Goal: Task Accomplishment & Management: Complete application form

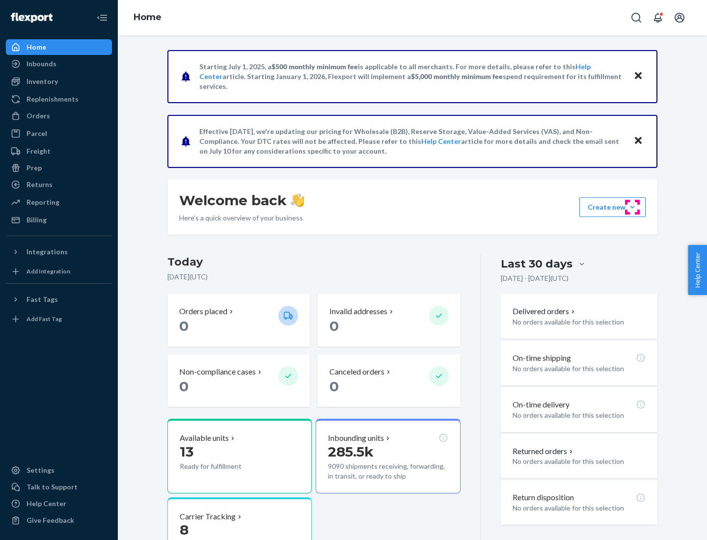
click at [633, 207] on button "Create new Create new inbound Create new order Create new product" at bounding box center [613, 207] width 66 height 20
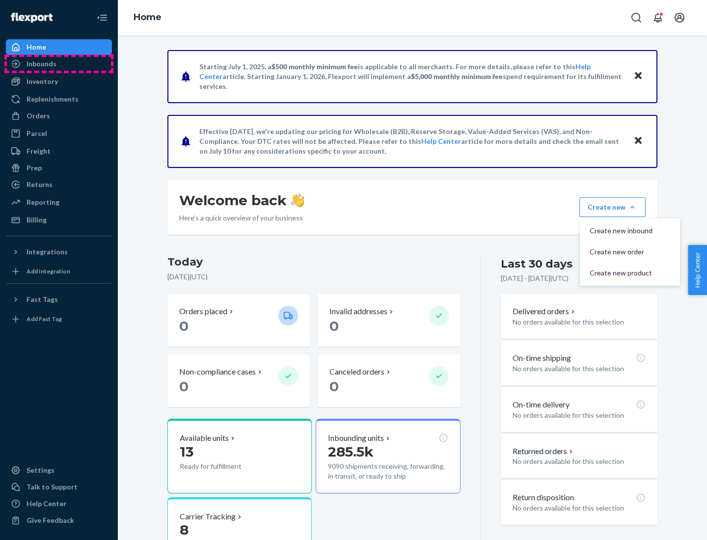
click at [59, 64] on div "Inbounds" at bounding box center [59, 64] width 104 height 14
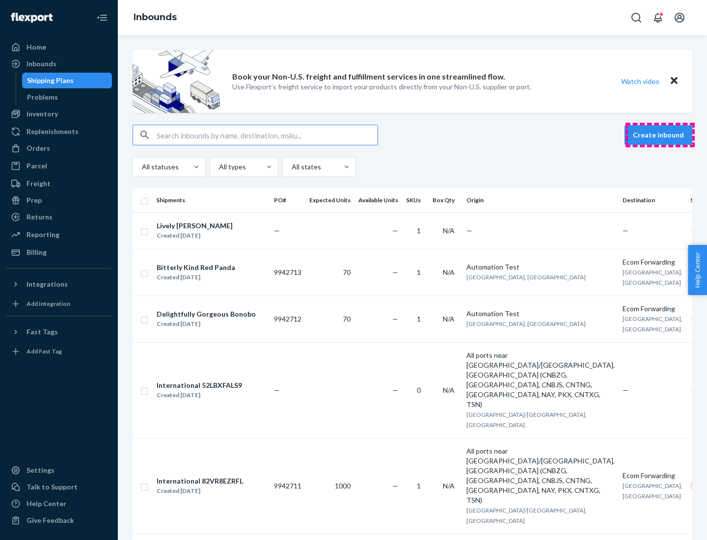
click at [660, 135] on button "Create inbound" at bounding box center [659, 135] width 68 height 20
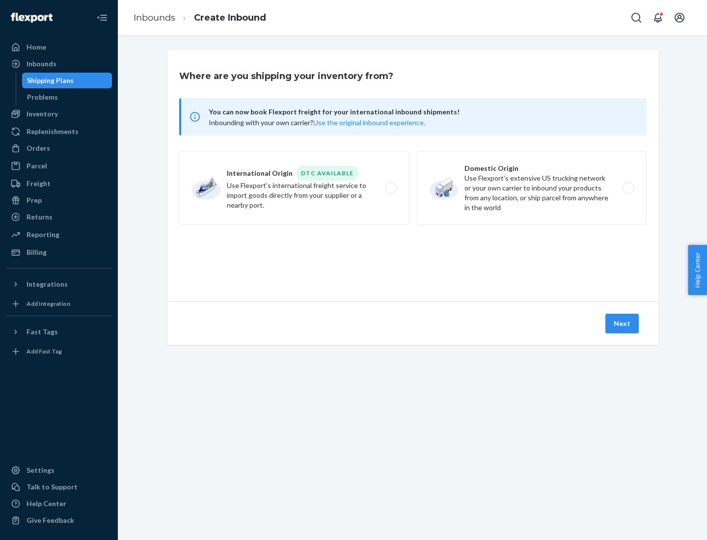
click at [532, 188] on label "Domestic Origin Use Flexport’s extensive US trucking network or your own carrie…" at bounding box center [532, 188] width 230 height 74
click at [628, 188] on input "Domestic Origin Use Flexport’s extensive US trucking network or your own carrie…" at bounding box center [631, 188] width 6 height 6
radio input "true"
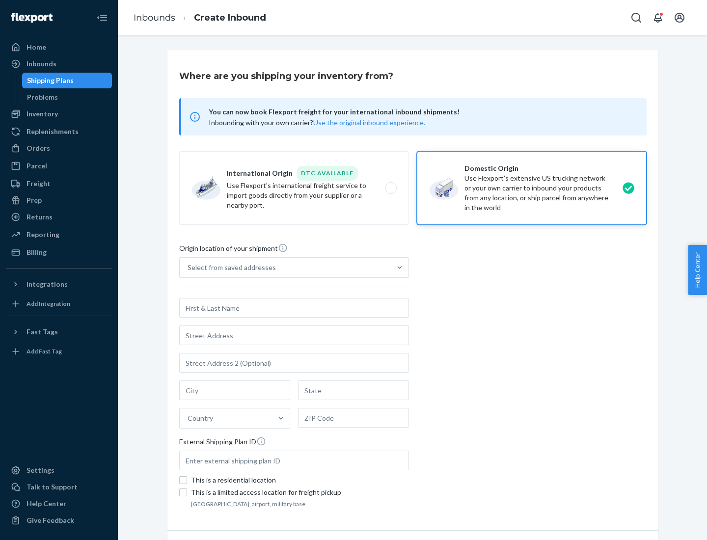
click at [285, 268] on div "Select from saved addresses" at bounding box center [285, 268] width 211 height 20
click at [189, 268] on input "Select from saved addresses" at bounding box center [188, 268] width 1 height 10
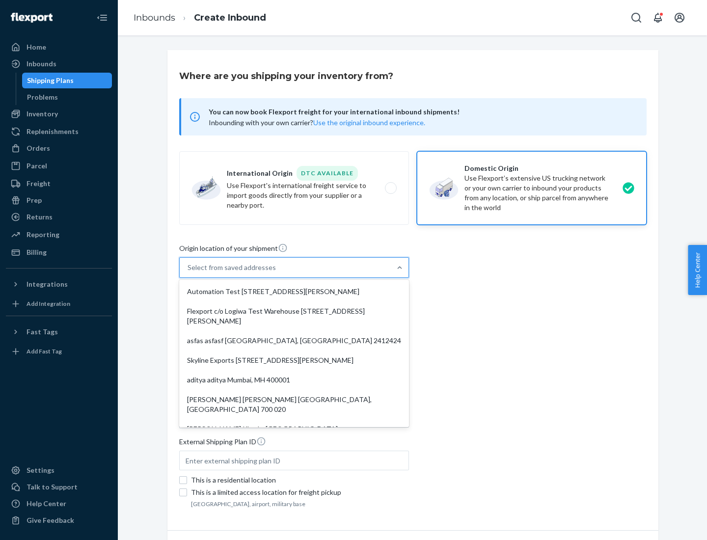
scroll to position [4, 0]
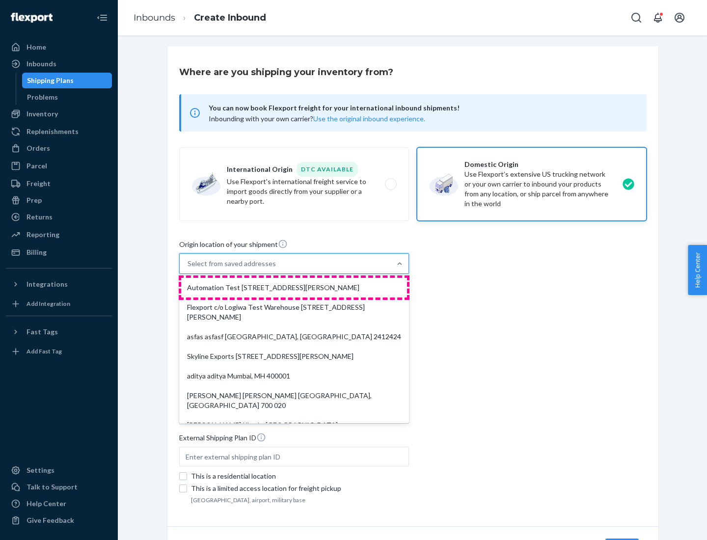
click at [294, 288] on div "Automation Test [STREET_ADDRESS][PERSON_NAME]" at bounding box center [294, 288] width 226 height 20
click at [189, 269] on input "option Automation Test [STREET_ADDRESS][PERSON_NAME]. 9 results available. Use …" at bounding box center [188, 264] width 1 height 10
type input "Automation Test"
type input "9th Floor"
type input "[GEOGRAPHIC_DATA]"
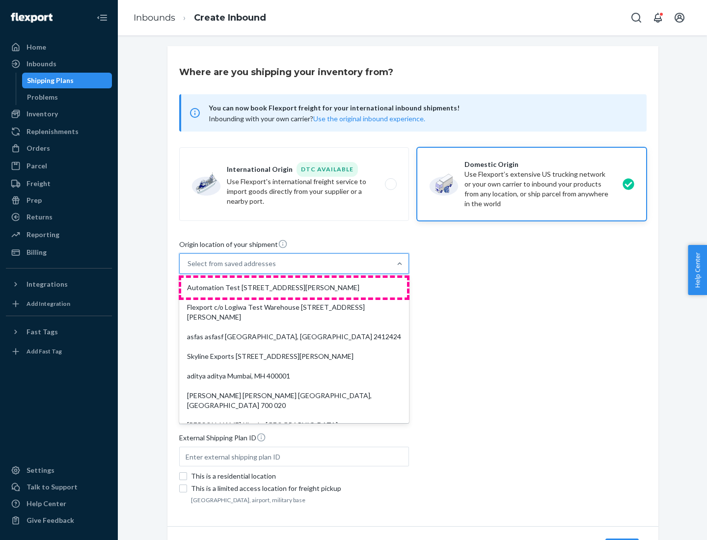
type input "CA"
type input "94104"
type input "[STREET_ADDRESS][PERSON_NAME]"
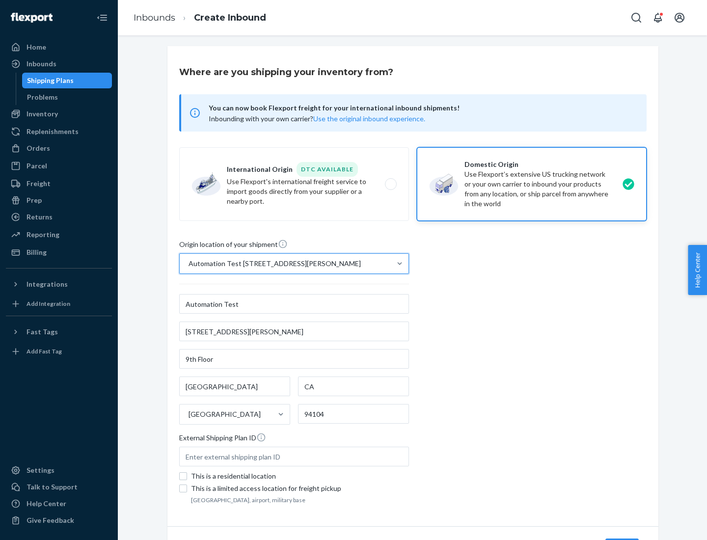
scroll to position [57, 0]
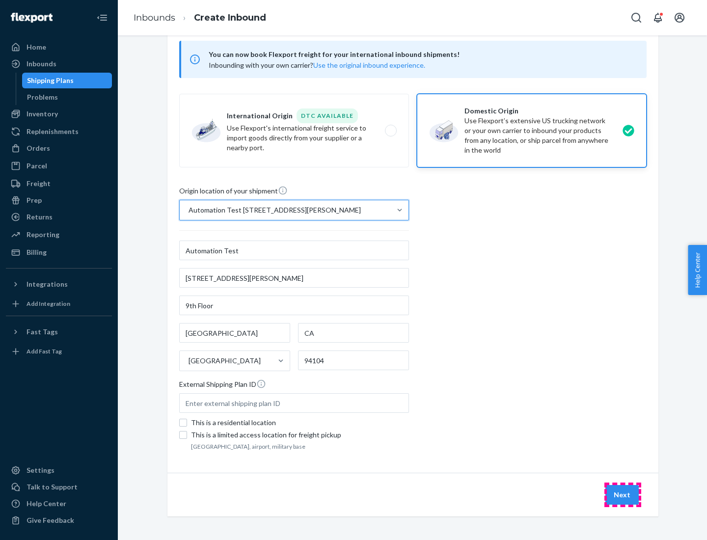
click at [623, 495] on button "Next" at bounding box center [622, 495] width 33 height 20
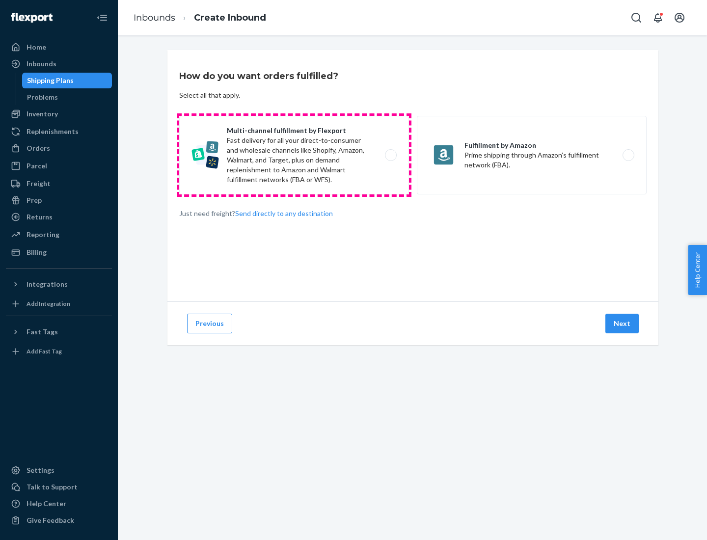
click at [294, 155] on label "Multi-channel fulfillment by Flexport Fast delivery for all your direct-to-cons…" at bounding box center [294, 155] width 230 height 79
click at [390, 155] on input "Multi-channel fulfillment by Flexport Fast delivery for all your direct-to-cons…" at bounding box center [393, 155] width 6 height 6
radio input "true"
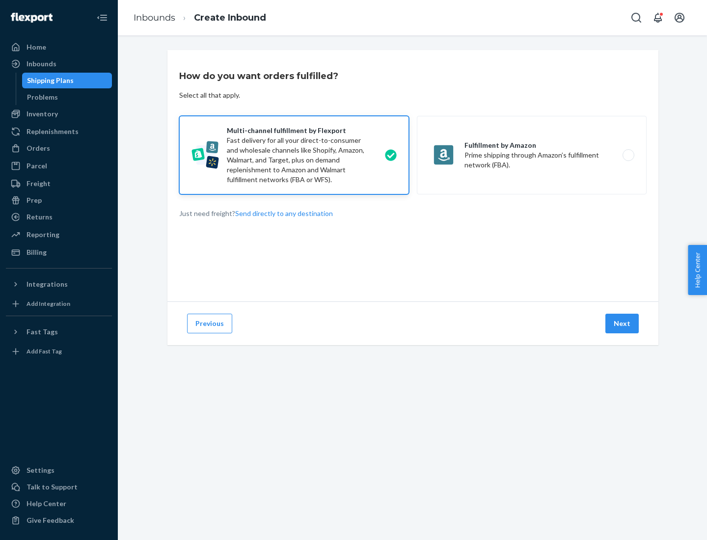
click at [623, 324] on button "Next" at bounding box center [622, 324] width 33 height 20
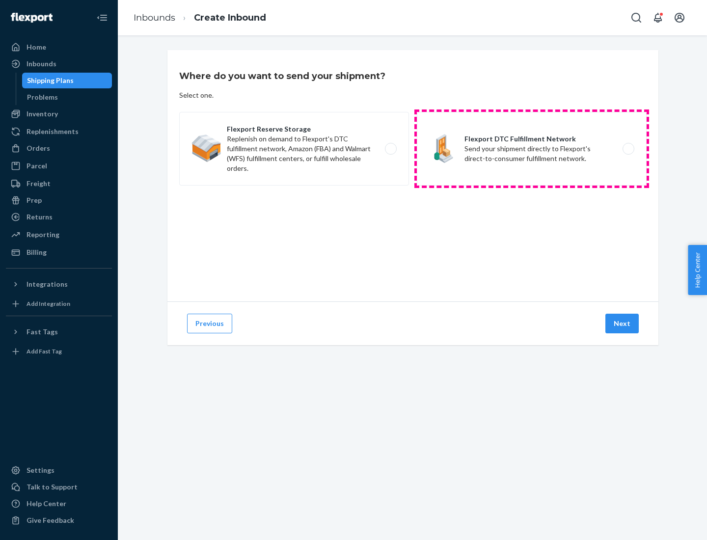
click at [532, 149] on label "Flexport DTC Fulfillment Network Send your shipment directly to Flexport's dire…" at bounding box center [532, 149] width 230 height 74
click at [628, 149] on input "Flexport DTC Fulfillment Network Send your shipment directly to Flexport's dire…" at bounding box center [631, 149] width 6 height 6
radio input "true"
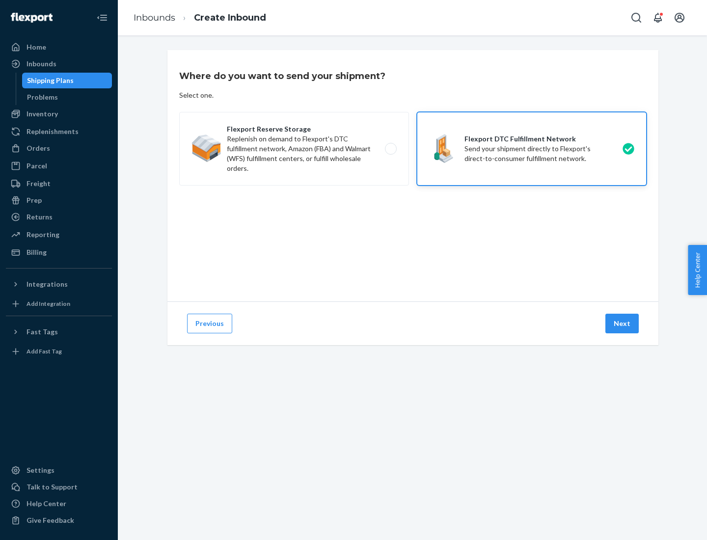
click at [623, 324] on button "Next" at bounding box center [622, 324] width 33 height 20
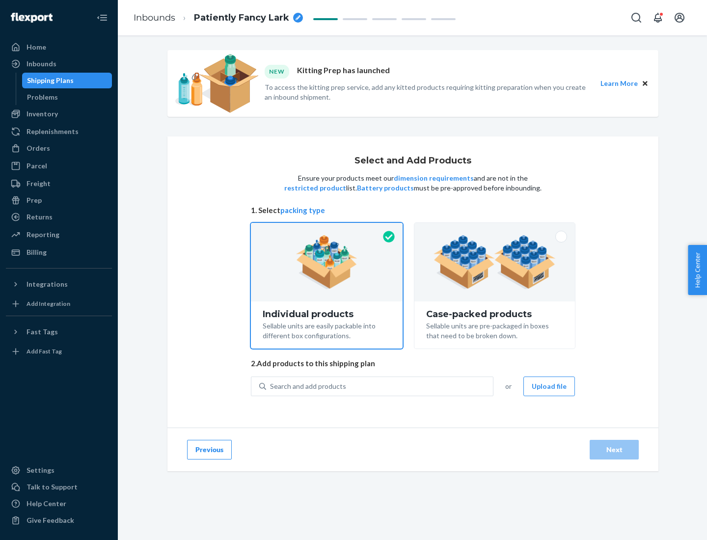
click at [495, 262] on img at bounding box center [495, 262] width 122 height 54
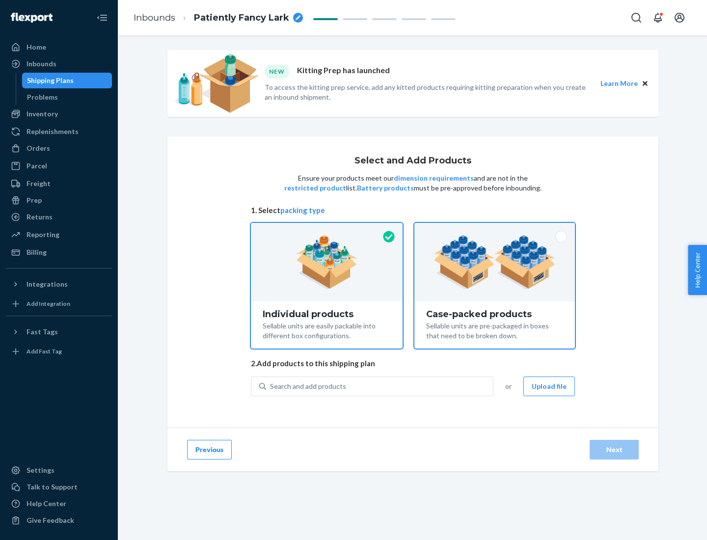
click at [495, 229] on input "Case-packed products Sellable units are pre-packaged in boxes that need to be b…" at bounding box center [495, 226] width 6 height 6
radio input "true"
radio input "false"
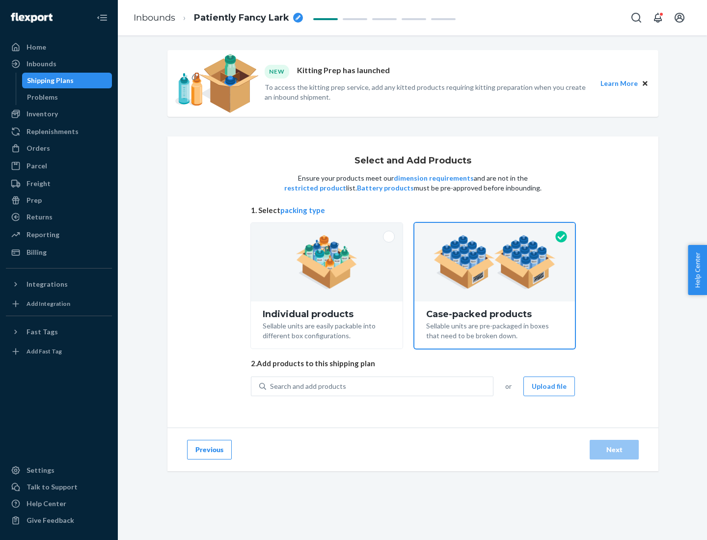
click at [380, 386] on div "Search and add products" at bounding box center [379, 387] width 227 height 18
click at [271, 386] on input "Search and add products" at bounding box center [270, 387] width 1 height 10
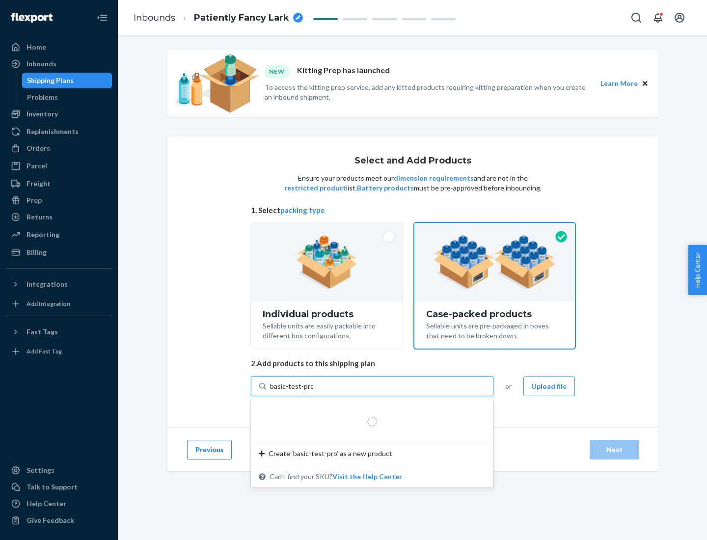
type input "basic-test-product-1"
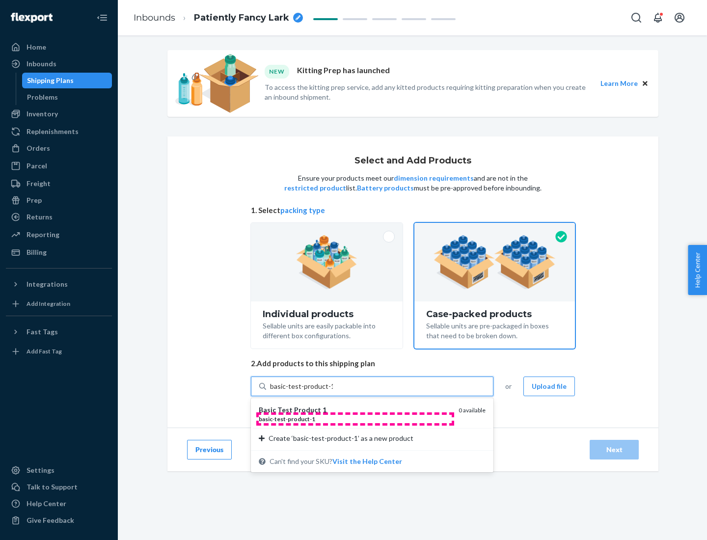
click at [355, 419] on div "basic - test - product - 1" at bounding box center [355, 419] width 192 height 8
click at [333, 391] on input "basic-test-product-1" at bounding box center [301, 387] width 63 height 10
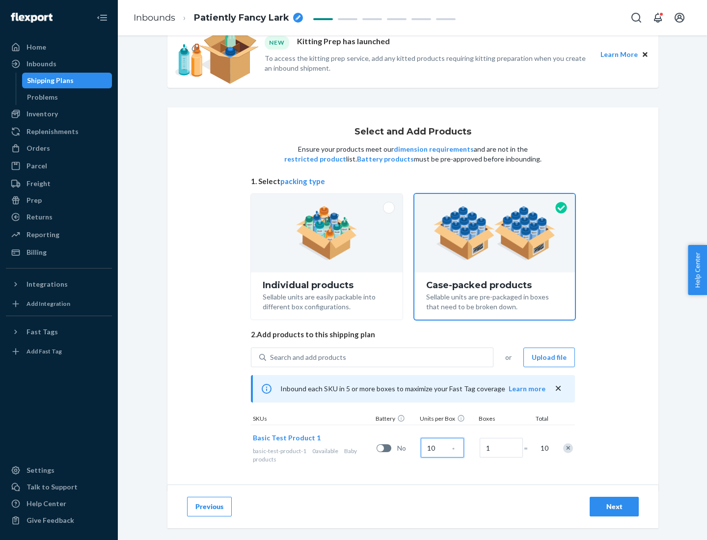
scroll to position [35, 0]
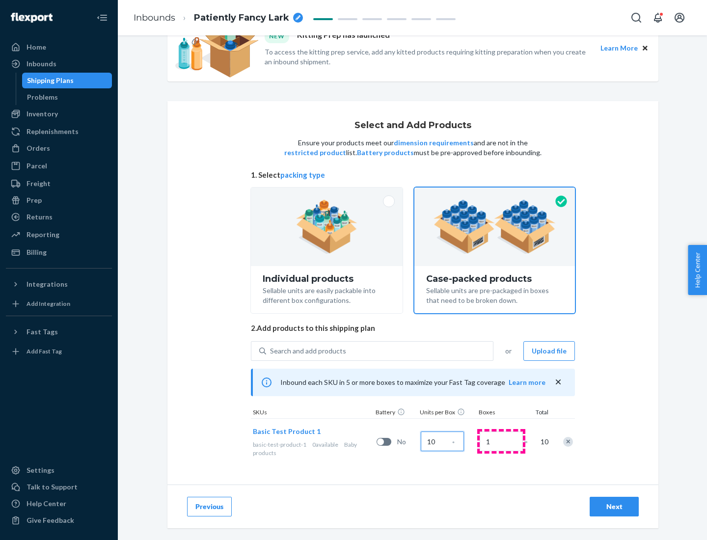
type input "10"
type input "7"
click at [614, 507] on div "Next" at bounding box center [614, 507] width 32 height 10
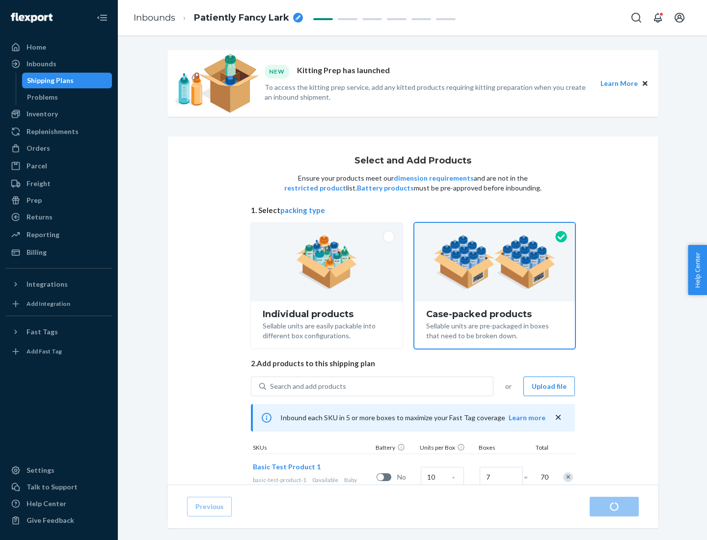
radio input "true"
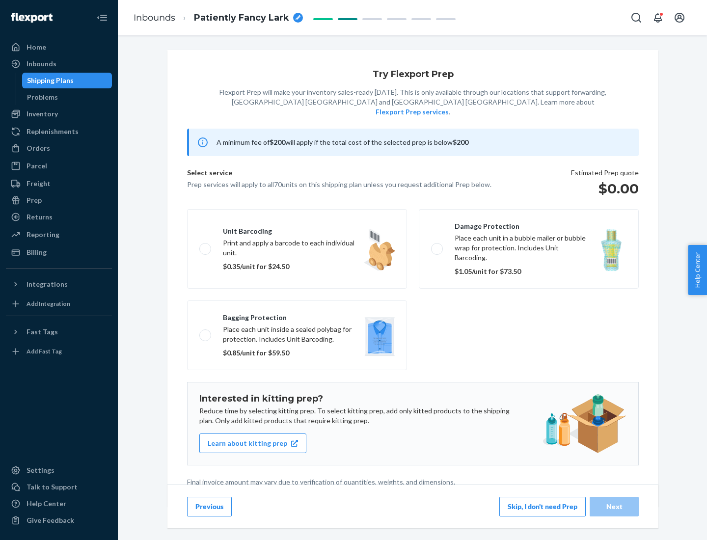
scroll to position [2, 0]
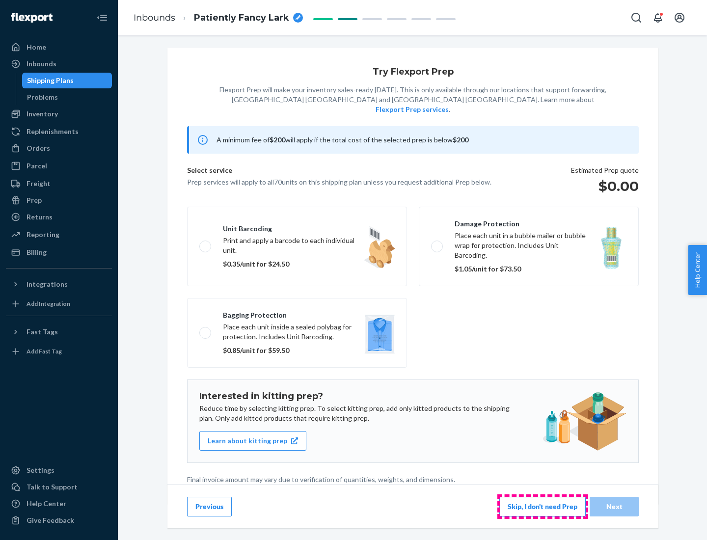
click at [543, 506] on button "Skip, I don't need Prep" at bounding box center [543, 507] width 86 height 20
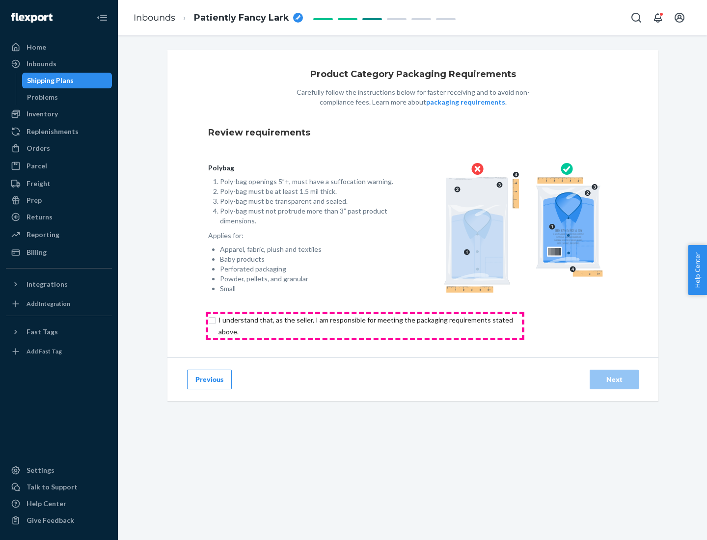
click at [365, 326] on input "checkbox" at bounding box center [371, 326] width 327 height 24
checkbox input "true"
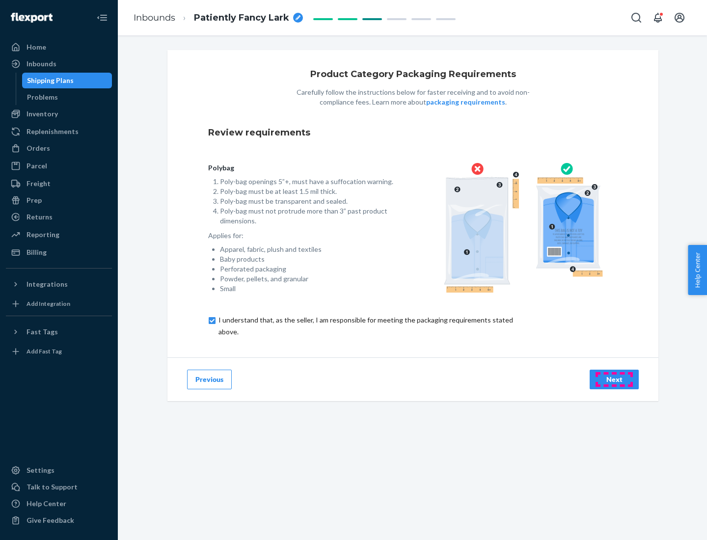
click at [614, 379] on div "Next" at bounding box center [614, 380] width 32 height 10
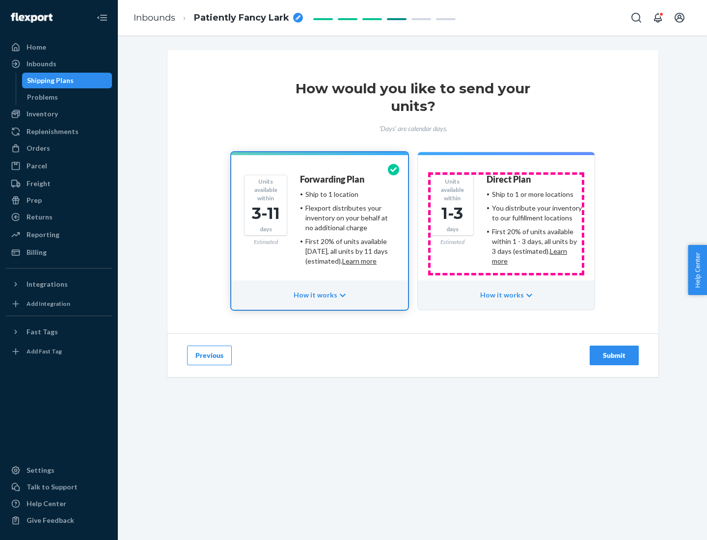
click at [506, 224] on ul "Ship to 1 or more locations You distribute your inventory to our fulfillment lo…" at bounding box center [534, 228] width 95 height 77
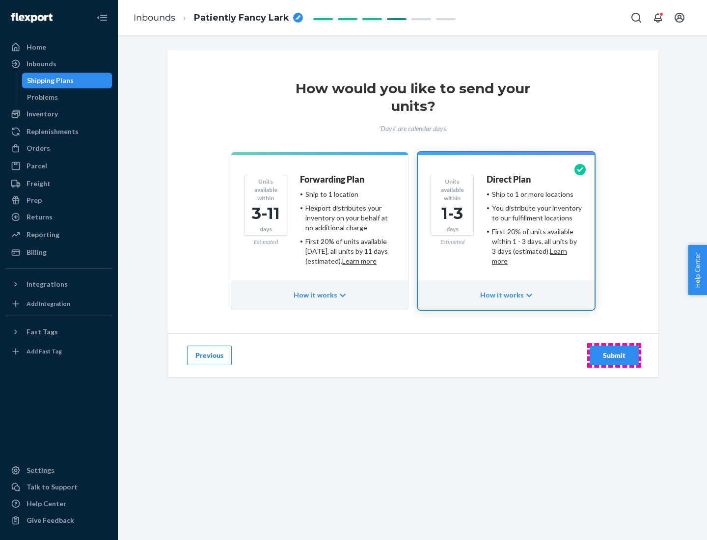
click at [614, 356] on div "Submit" at bounding box center [614, 356] width 32 height 10
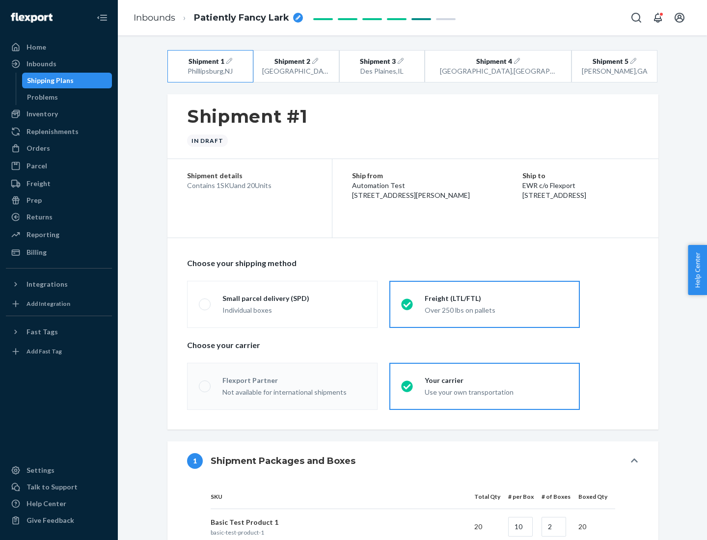
radio input "true"
radio input "false"
radio input "true"
radio input "false"
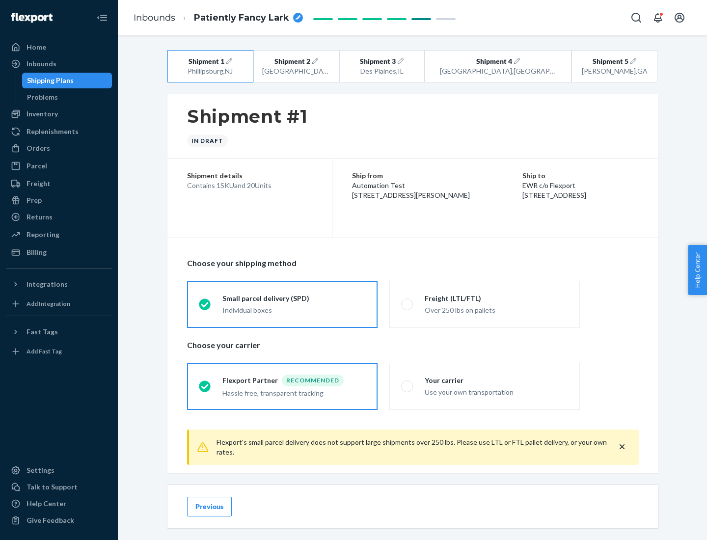
scroll to position [11, 0]
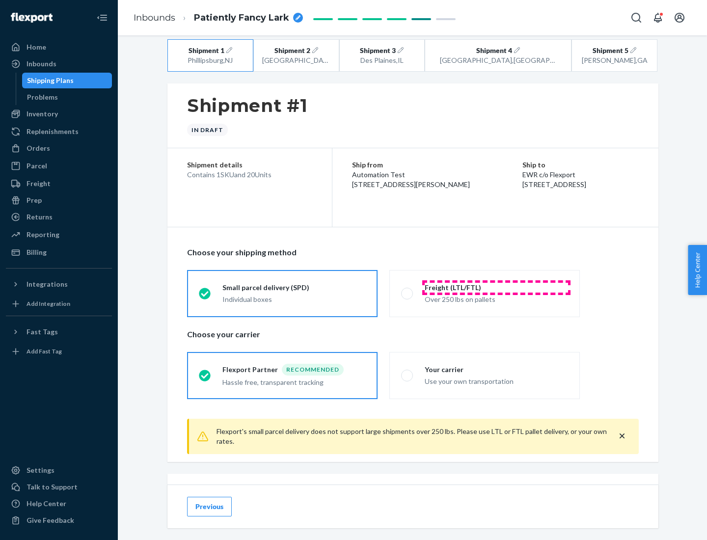
click at [497, 287] on div "Freight (LTL/FTL)" at bounding box center [496, 288] width 143 height 10
click at [408, 290] on input "Freight (LTL/FTL) Over 250 lbs on pallets" at bounding box center [404, 293] width 6 height 6
radio input "true"
radio input "false"
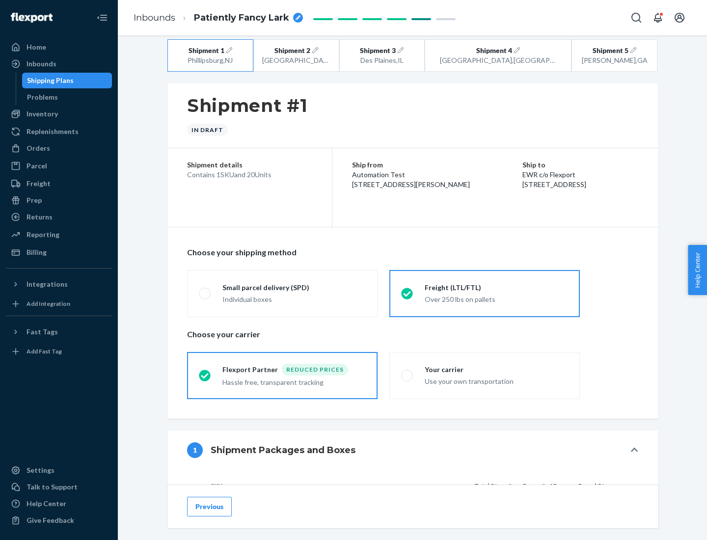
scroll to position [93, 0]
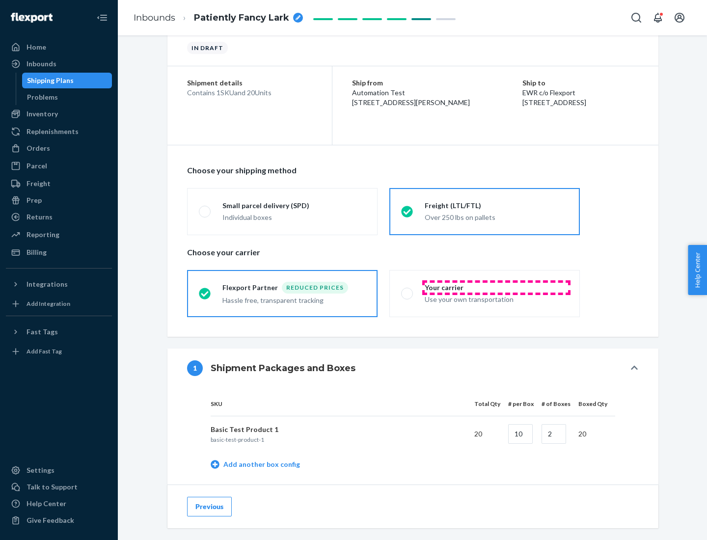
click at [497, 287] on div "Your carrier" at bounding box center [496, 288] width 143 height 10
click at [408, 290] on input "Your carrier Use your own transportation" at bounding box center [404, 293] width 6 height 6
radio input "true"
radio input "false"
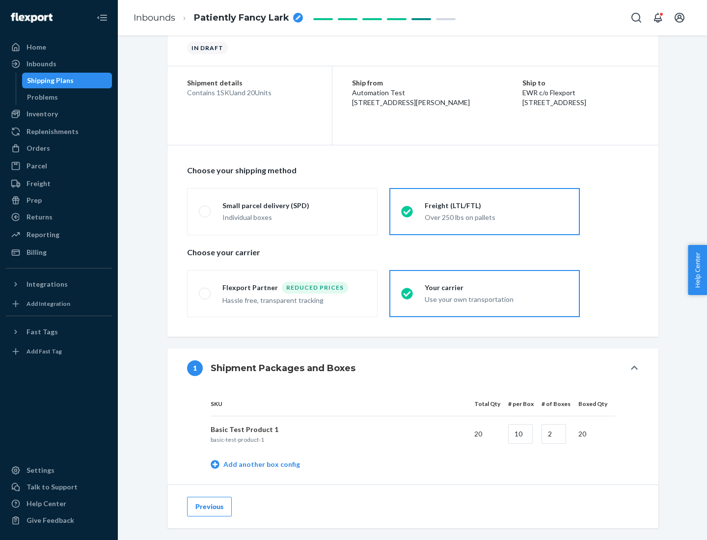
scroll to position [310, 0]
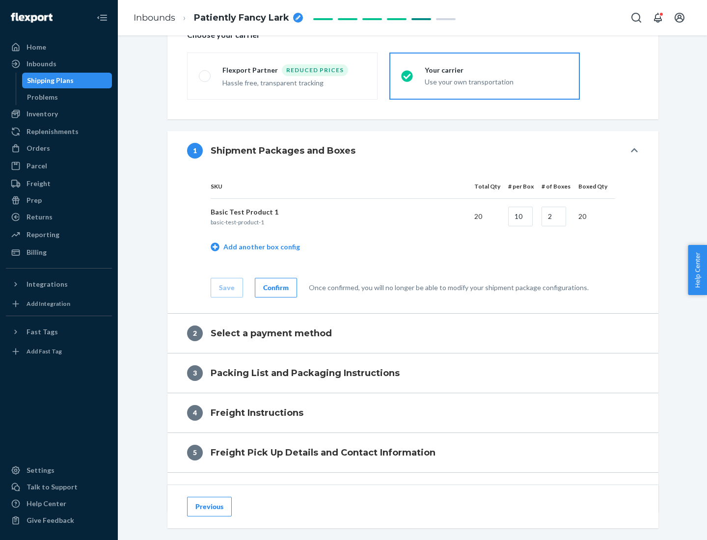
click at [275, 287] on div "Confirm" at bounding box center [276, 288] width 26 height 10
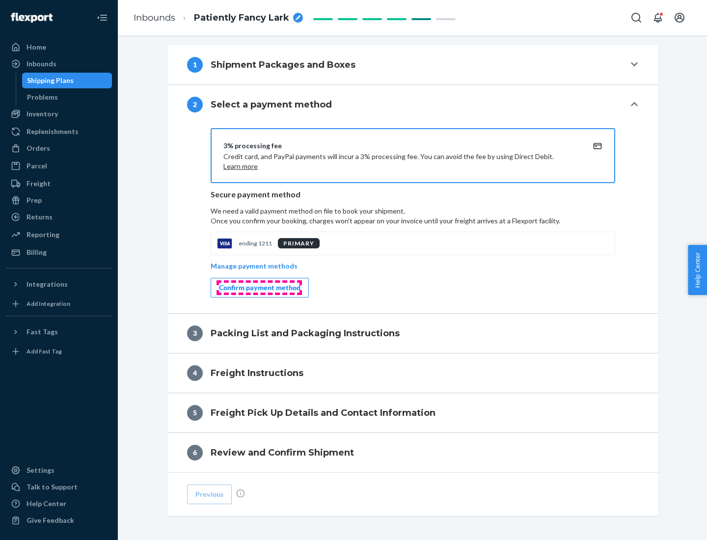
click at [259, 288] on div "Confirm payment method" at bounding box center [260, 288] width 82 height 10
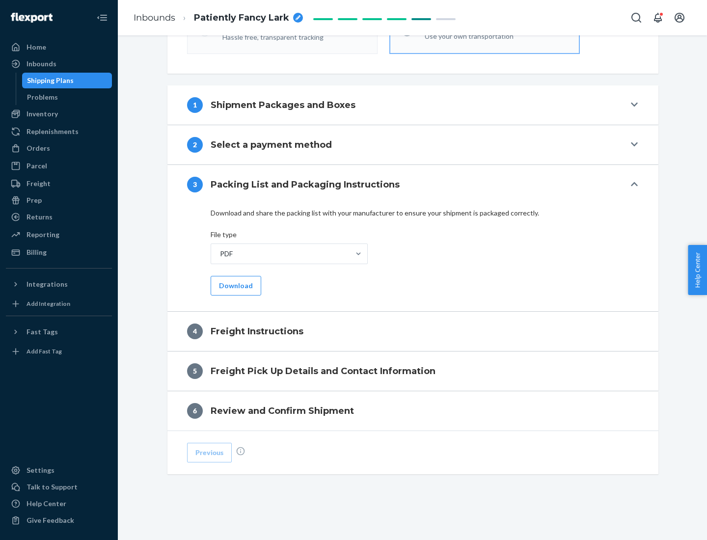
scroll to position [354, 0]
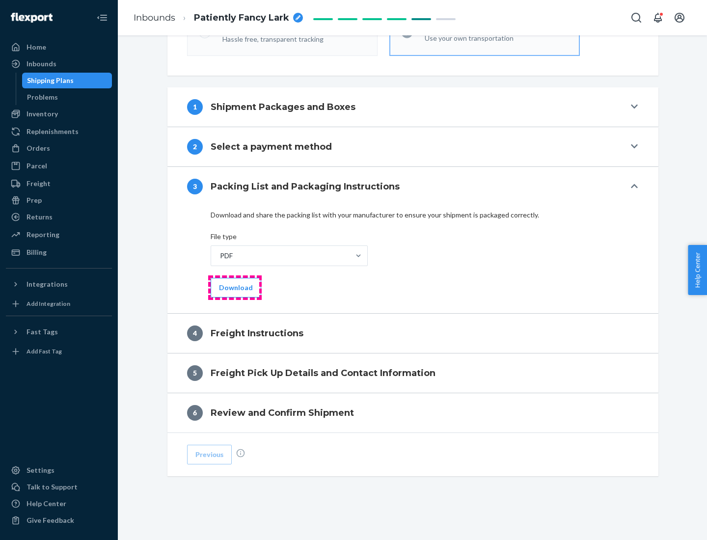
click at [235, 287] on button "Download" at bounding box center [236, 288] width 51 height 20
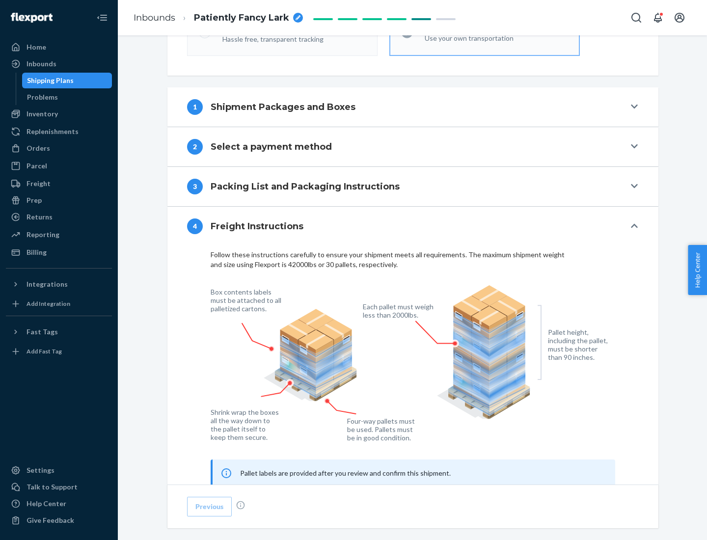
scroll to position [594, 0]
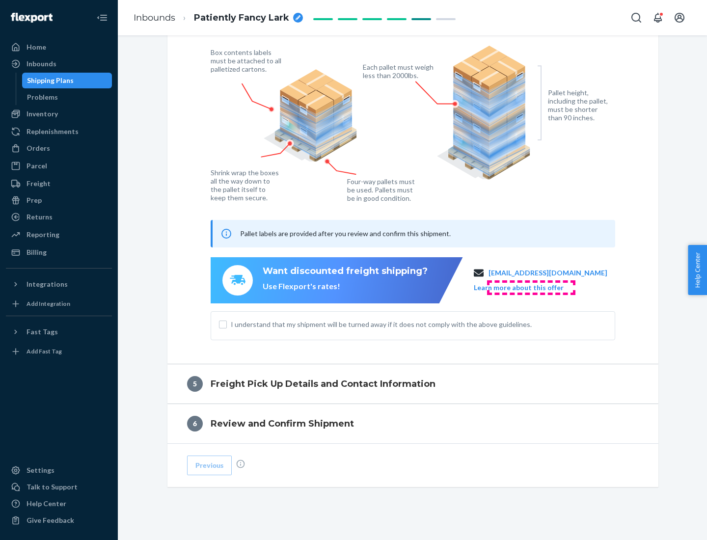
click at [531, 287] on button "Learn more about this offer" at bounding box center [519, 288] width 90 height 10
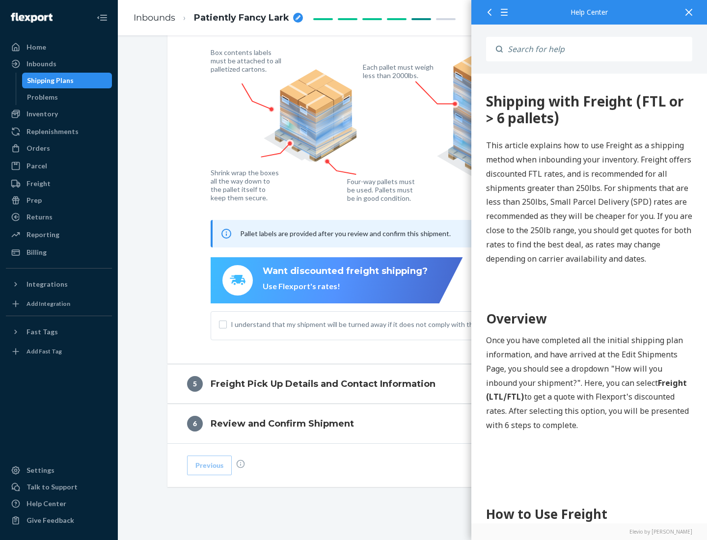
scroll to position [0, 0]
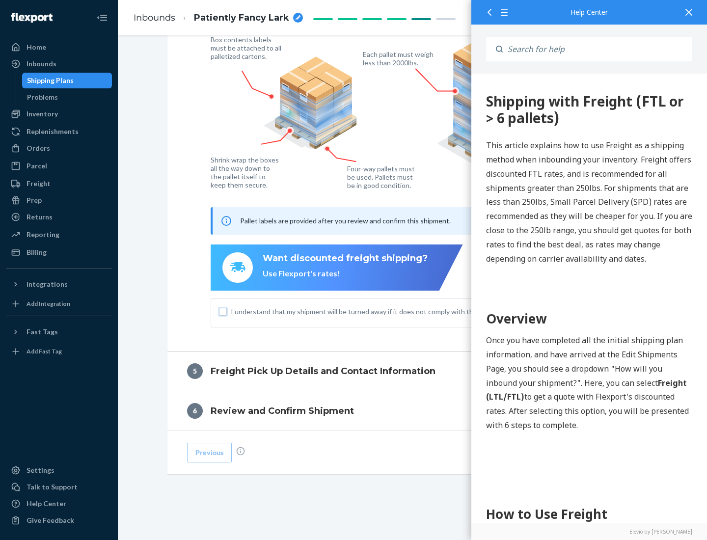
click at [223, 311] on input "I understand that my shipment will be turned away if it does not comply with th…" at bounding box center [223, 312] width 8 height 8
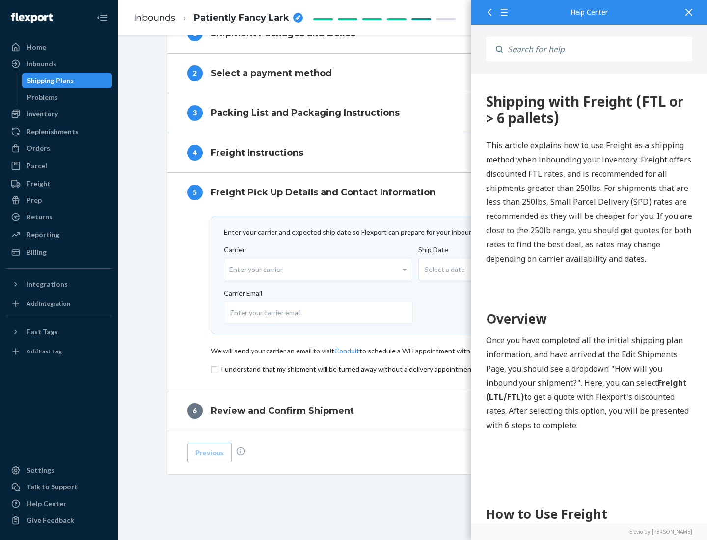
scroll to position [428, 0]
click at [413, 369] on input "checkbox" at bounding box center [413, 369] width 405 height 12
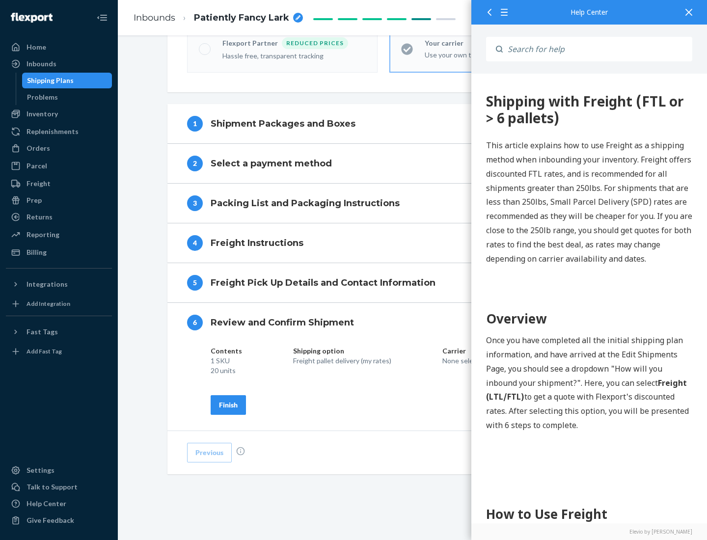
scroll to position [337, 0]
click at [228, 405] on div "Finish" at bounding box center [228, 405] width 19 height 10
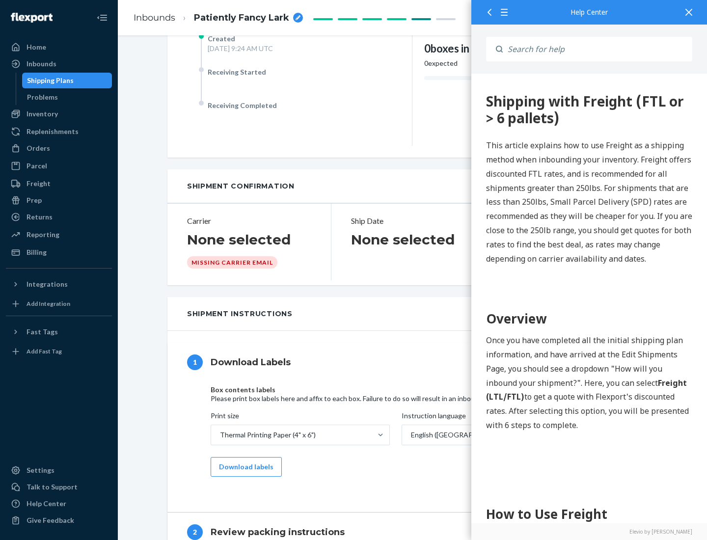
scroll to position [0, 0]
